Goal: Navigation & Orientation: Find specific page/section

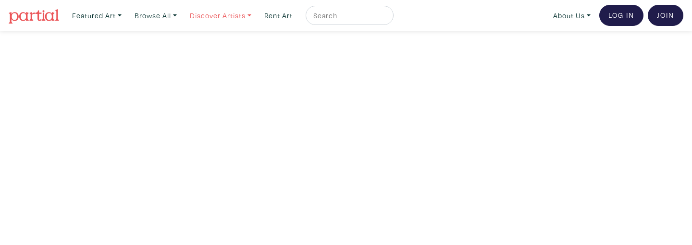
click at [235, 15] on link "Discover Artists" at bounding box center [221, 16] width 70 height 20
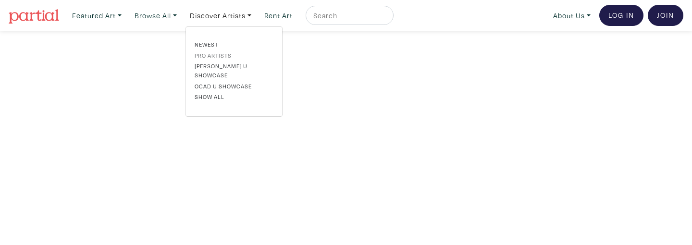
click at [235, 56] on link "Pro artists" at bounding box center [234, 55] width 79 height 9
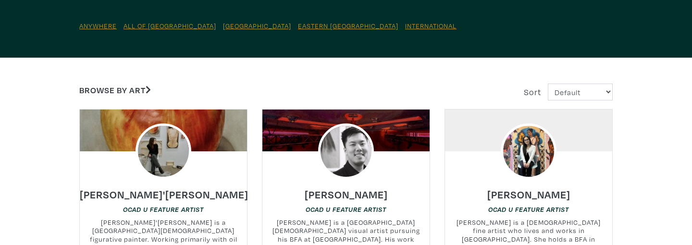
scroll to position [162, 0]
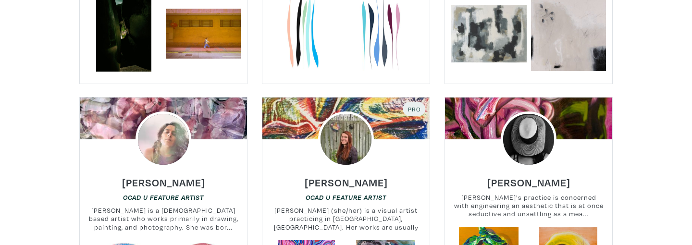
scroll to position [892, 0]
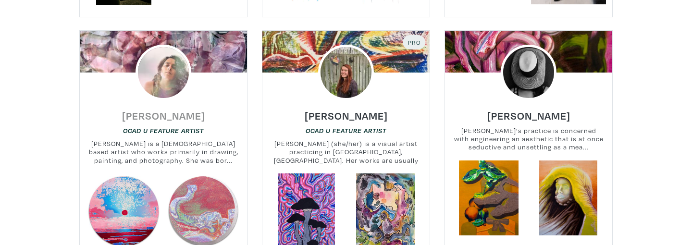
click at [184, 115] on h6 "[PERSON_NAME]" at bounding box center [163, 115] width 83 height 13
